Goal: Task Accomplishment & Management: Use online tool/utility

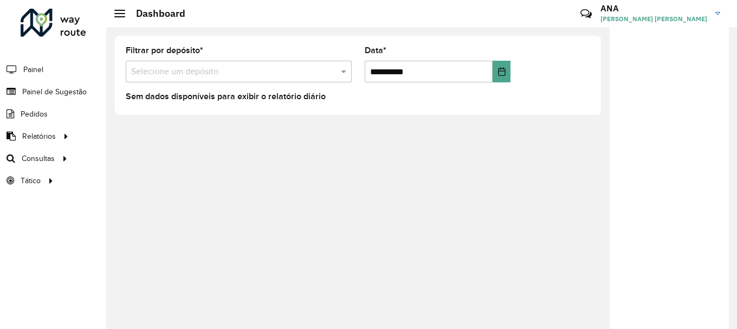
click at [239, 77] on input "text" at bounding box center [227, 72] width 193 height 13
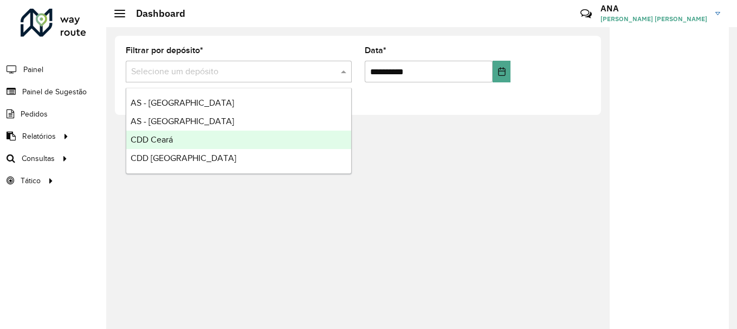
click at [154, 142] on span "CDD Ceará" at bounding box center [152, 139] width 42 height 9
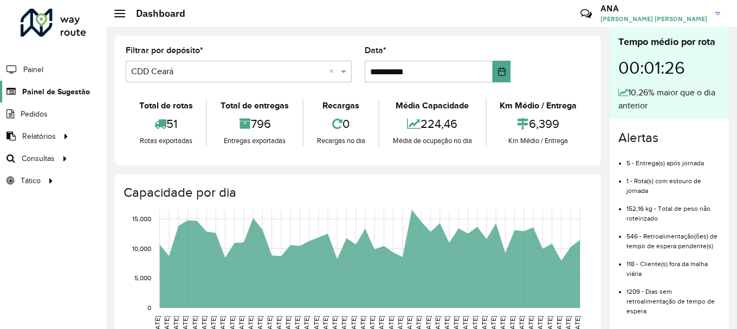
click at [51, 87] on span "Painel de Sugestão" at bounding box center [56, 91] width 68 height 11
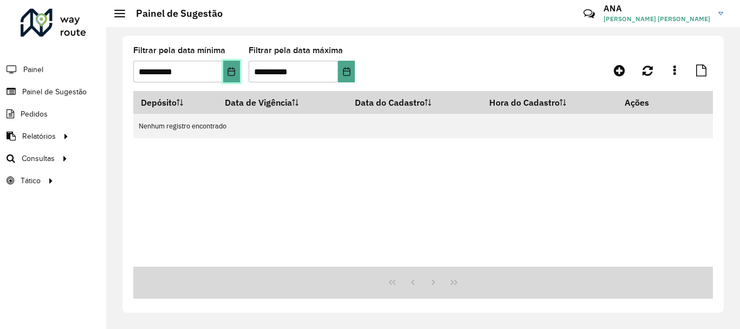
click at [228, 74] on icon "Choose Date" at bounding box center [231, 71] width 7 height 9
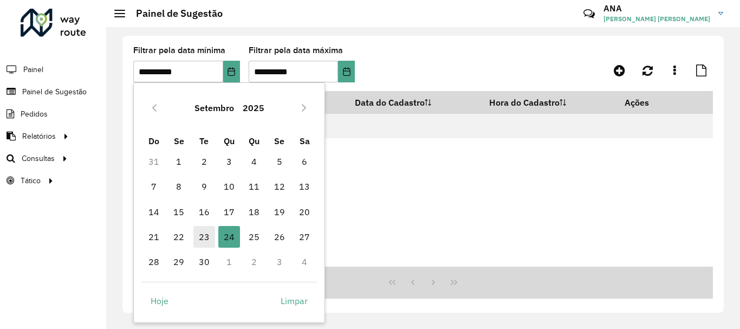
click at [199, 236] on span "23" at bounding box center [204, 237] width 22 height 22
type input "**********"
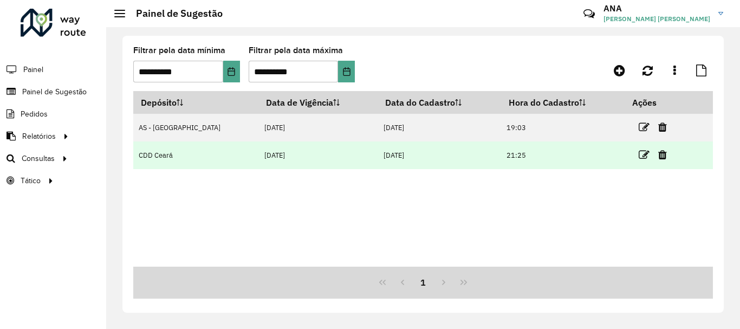
click at [165, 159] on td "CDD Ceará" at bounding box center [195, 155] width 125 height 28
click at [639, 152] on icon at bounding box center [644, 155] width 11 height 11
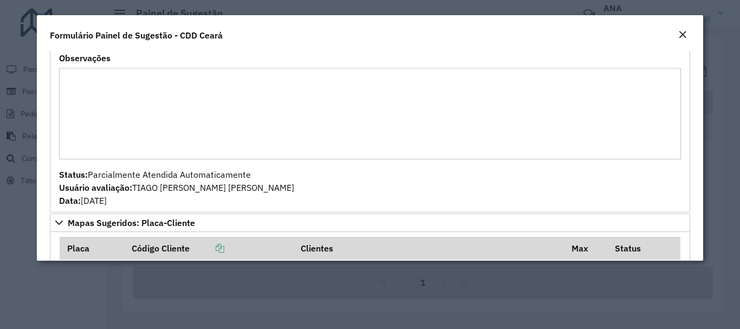
scroll to position [735, 0]
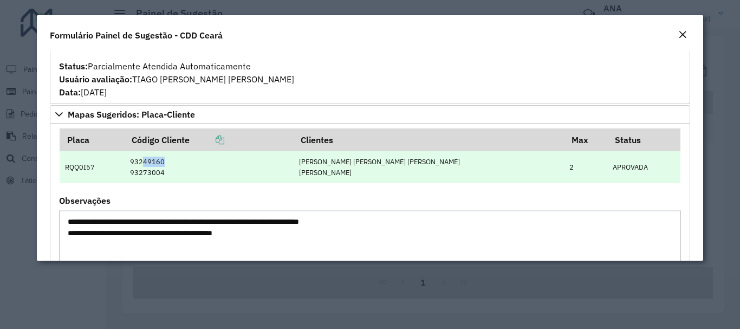
drag, startPoint x: 151, startPoint y: 159, endPoint x: 180, endPoint y: 159, distance: 28.7
click at [180, 159] on td "93249160 93273004" at bounding box center [208, 167] width 169 height 32
copy td "49160"
drag, startPoint x: 153, startPoint y: 170, endPoint x: 177, endPoint y: 171, distance: 23.9
click at [177, 171] on td "93249160 93273004" at bounding box center [208, 167] width 169 height 32
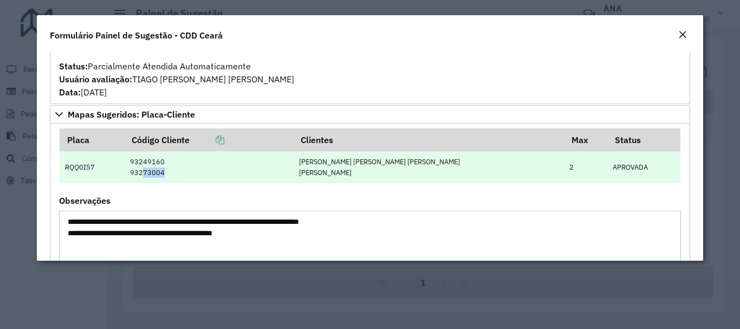
copy td "73004"
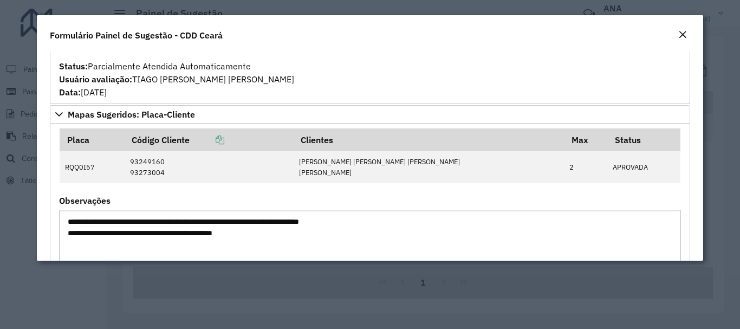
click at [122, 288] on modal-container "**********" at bounding box center [370, 164] width 740 height 329
